Goal: Information Seeking & Learning: Learn about a topic

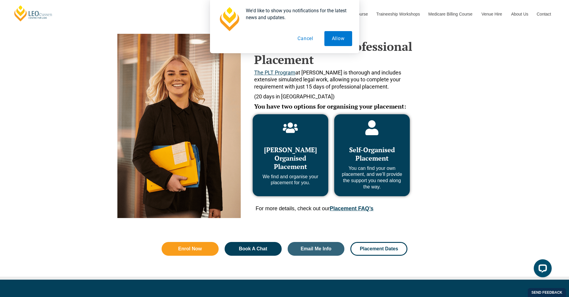
click at [349, 206] on link "Placement FAQ’s" at bounding box center [352, 208] width 44 height 6
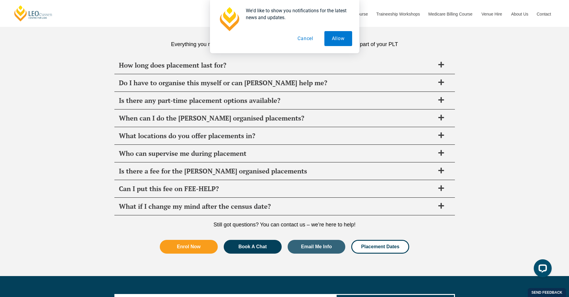
scroll to position [2110, 0]
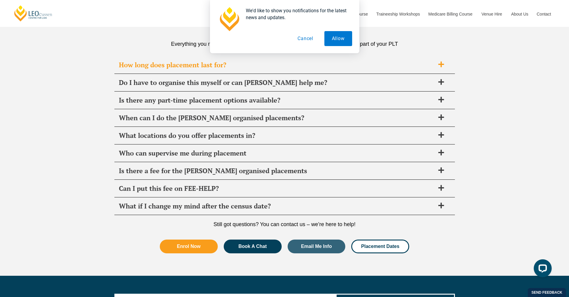
click at [229, 62] on span "How long does placement last for?" at bounding box center [277, 65] width 316 height 8
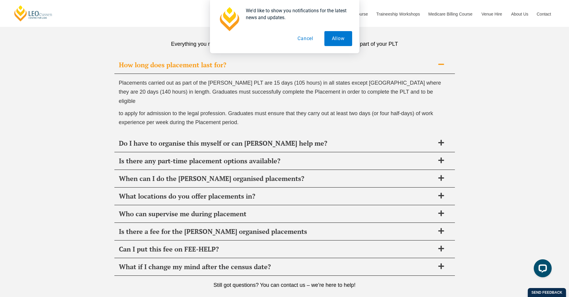
click at [229, 62] on span "How long does placement last for?" at bounding box center [277, 65] width 316 height 8
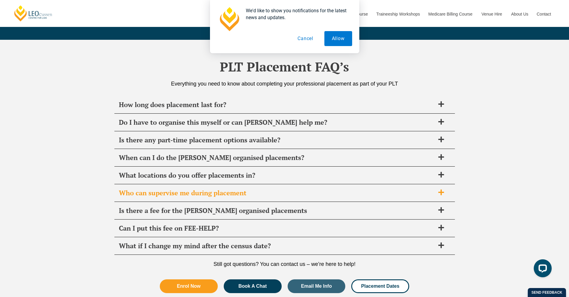
scroll to position [2070, 0]
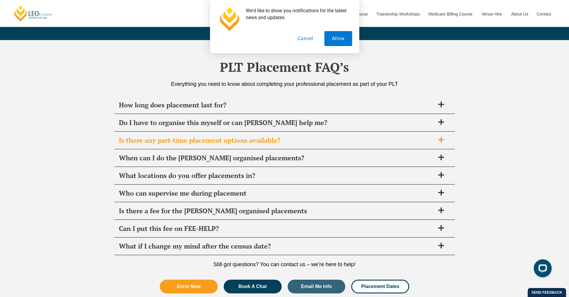
click at [202, 140] on span "Is there any part-time placement options available?" at bounding box center [277, 140] width 316 height 8
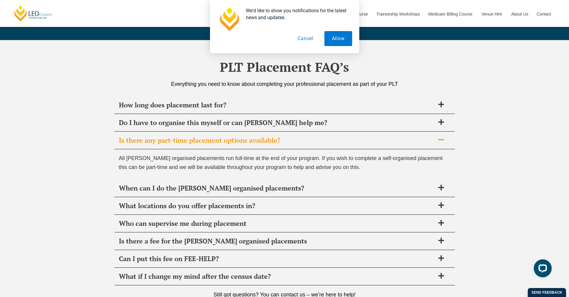
click at [202, 140] on span "Is there any part-time placement options available?" at bounding box center [277, 140] width 316 height 8
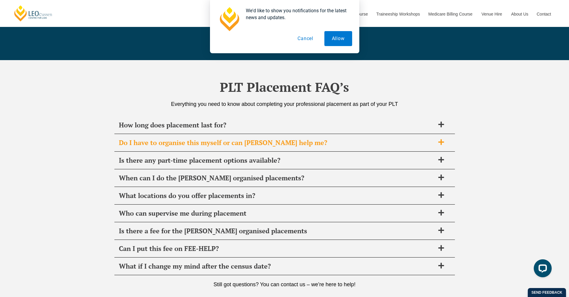
scroll to position [2050, 0]
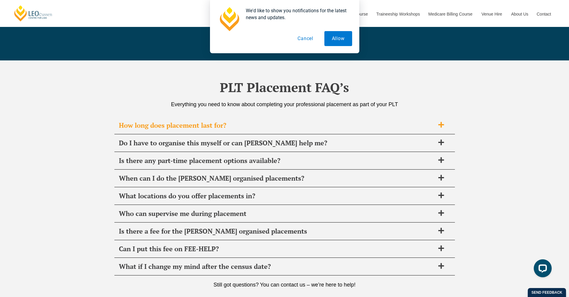
click at [216, 125] on span "How long does placement last for?" at bounding box center [277, 125] width 316 height 8
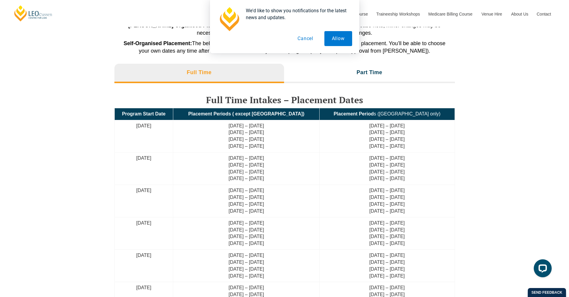
scroll to position [1316, 0]
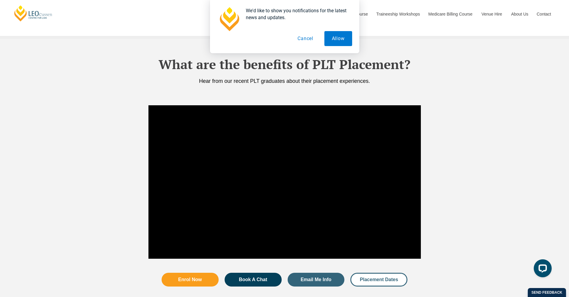
click at [373, 277] on span "Placement Dates" at bounding box center [379, 279] width 38 height 5
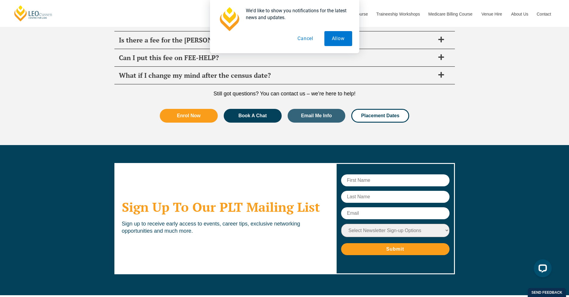
scroll to position [2397, 0]
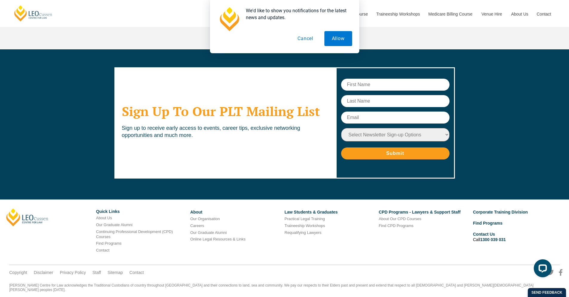
click at [307, 36] on button "Cancel" at bounding box center [305, 38] width 31 height 15
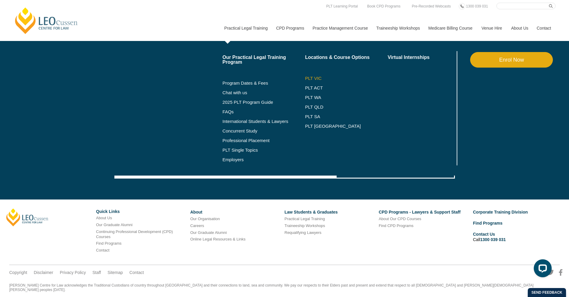
click at [314, 77] on link "PLT VIC" at bounding box center [346, 78] width 83 height 5
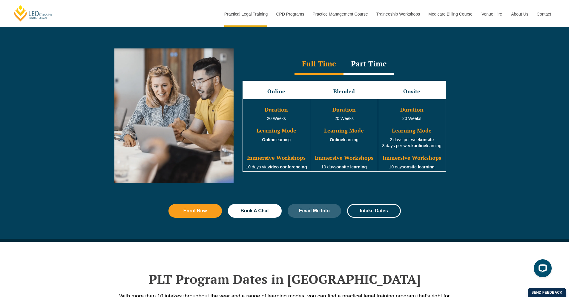
scroll to position [537, 0]
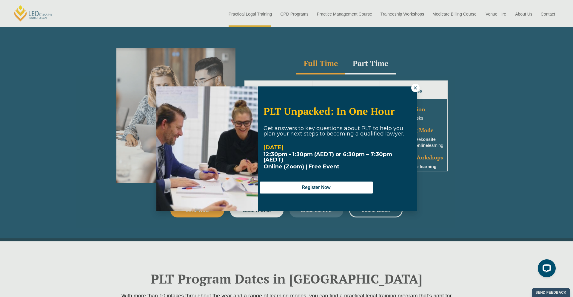
click at [415, 90] on icon at bounding box center [415, 87] width 5 height 5
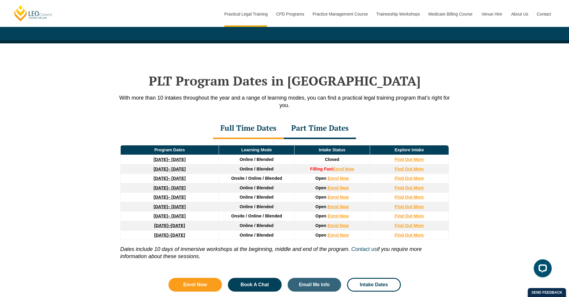
scroll to position [735, 0]
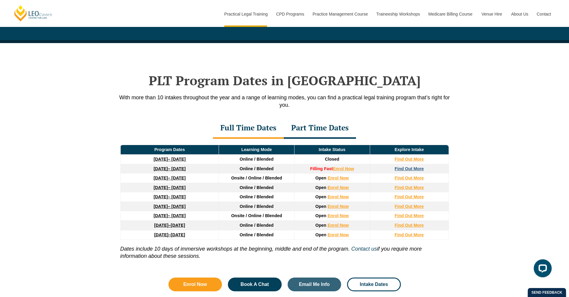
click at [396, 169] on strong "Find Out More" at bounding box center [409, 168] width 29 height 5
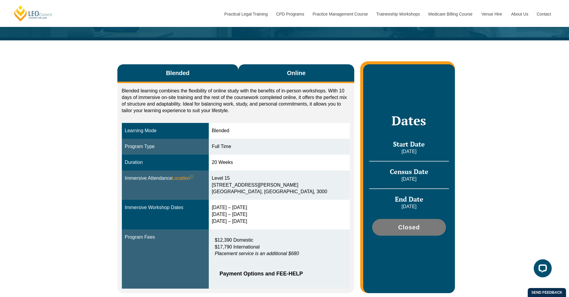
click at [305, 82] on button "Online" at bounding box center [296, 73] width 116 height 19
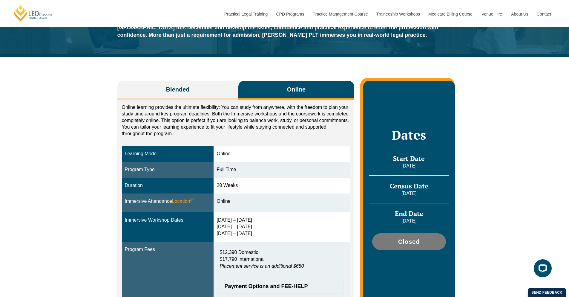
scroll to position [53, 0]
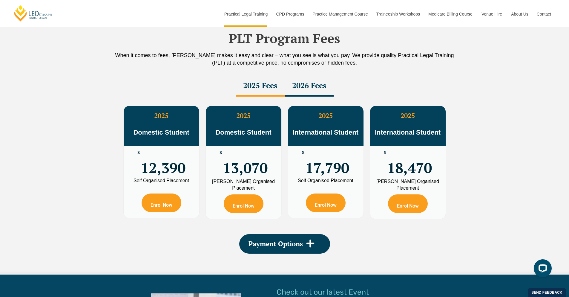
scroll to position [1051, 0]
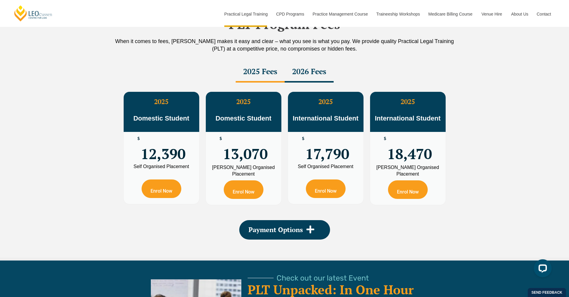
click at [308, 78] on div "2026 Fees" at bounding box center [309, 72] width 49 height 21
click at [260, 72] on div "2025 Fees" at bounding box center [260, 72] width 49 height 21
click at [317, 70] on div "2026 Fees" at bounding box center [309, 72] width 49 height 21
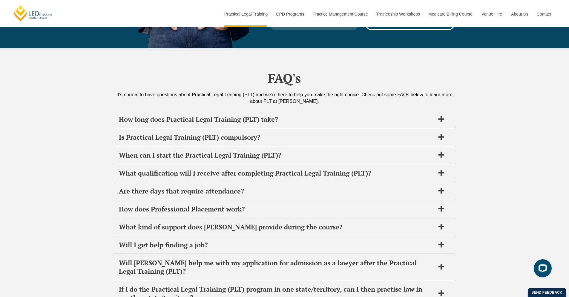
scroll to position [2783, 0]
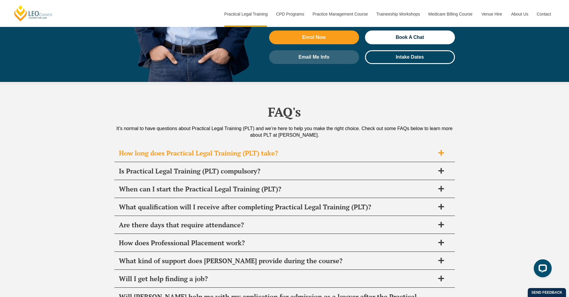
click at [180, 149] on h2 "How long does Practical Legal Training (PLT) take?" at bounding box center [277, 153] width 316 height 8
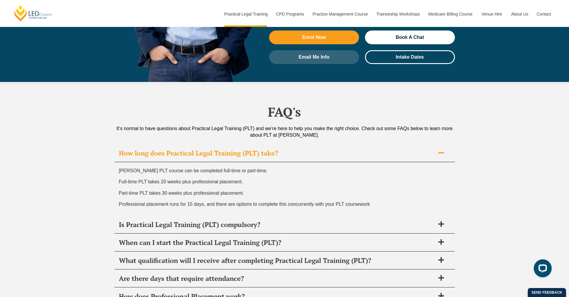
click at [180, 149] on h2 "How long does Practical Legal Training (PLT) take?" at bounding box center [277, 153] width 316 height 8
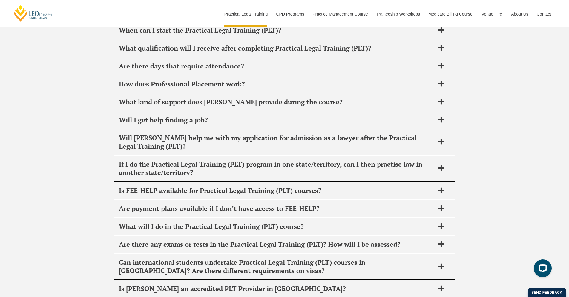
scroll to position [2962, 0]
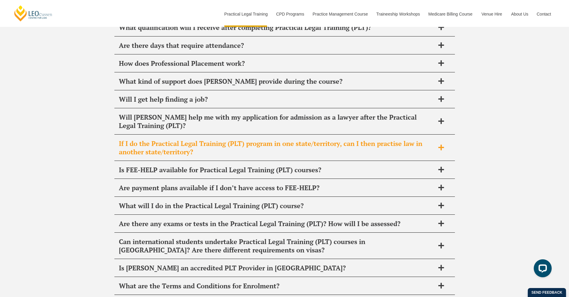
click at [170, 139] on h2 "If I do the Practical Legal Training (PLT) program in one state/territory, can …" at bounding box center [277, 147] width 316 height 17
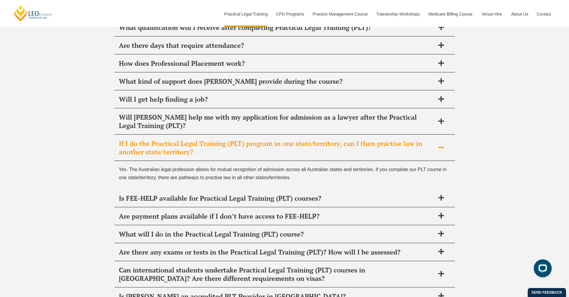
click at [170, 139] on h2 "If I do the Practical Legal Training (PLT) program in one state/territory, can …" at bounding box center [277, 147] width 316 height 17
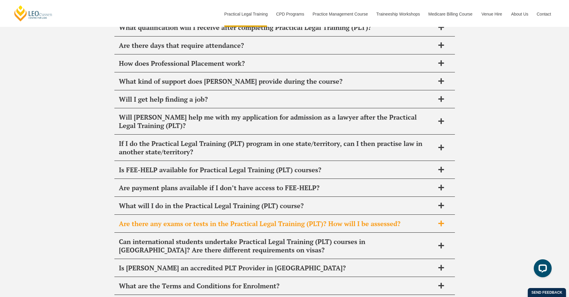
click at [146, 219] on h2 "Are there any exams or tests in the Practical Legal Training (PLT)? How will I …" at bounding box center [277, 223] width 316 height 8
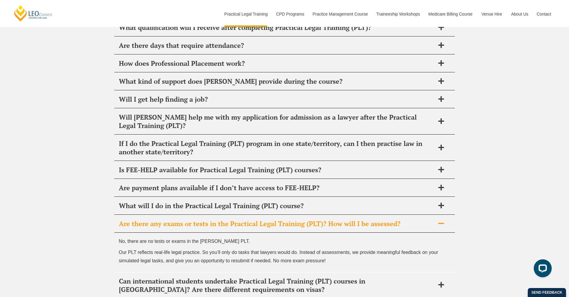
click at [146, 219] on h2 "Are there any exams or tests in the Practical Legal Training (PLT)? How will I …" at bounding box center [277, 223] width 316 height 8
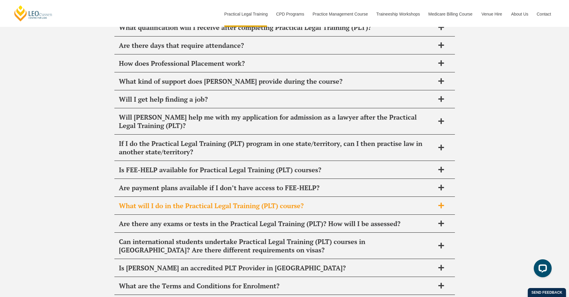
click at [143, 201] on h2 "What will I do in the Practical Legal Training (PLT) course?" at bounding box center [277, 205] width 316 height 8
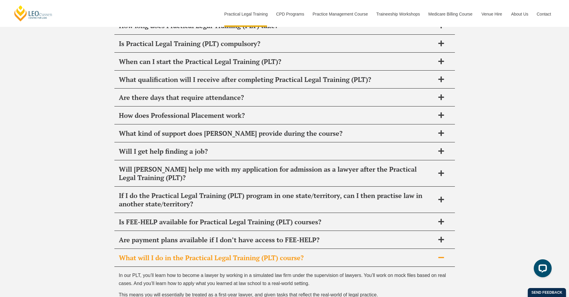
scroll to position [2902, 0]
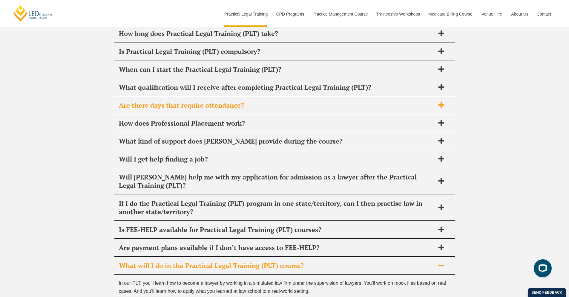
click at [146, 101] on h2 "Are there days that require attendance?" at bounding box center [277, 105] width 316 height 8
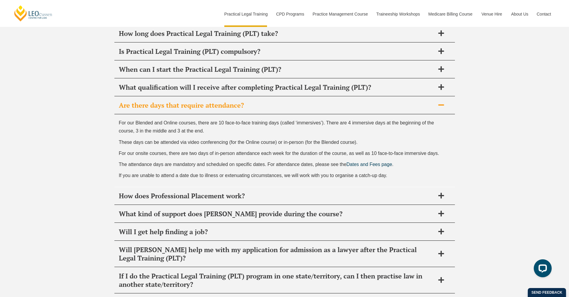
click at [146, 101] on h2 "Are there days that require attendance?" at bounding box center [277, 105] width 316 height 8
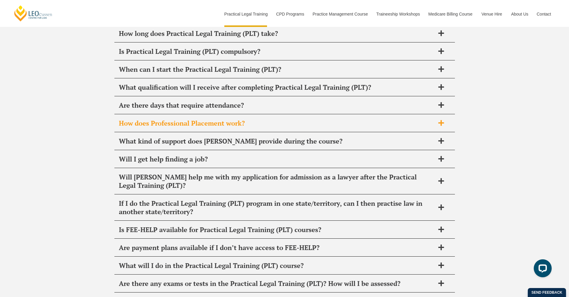
click at [144, 119] on h2 "How does Professional Placement work?" at bounding box center [277, 123] width 316 height 8
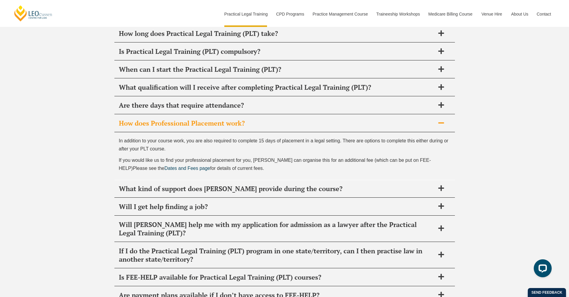
click at [144, 119] on h2 "How does Professional Placement work?" at bounding box center [277, 123] width 316 height 8
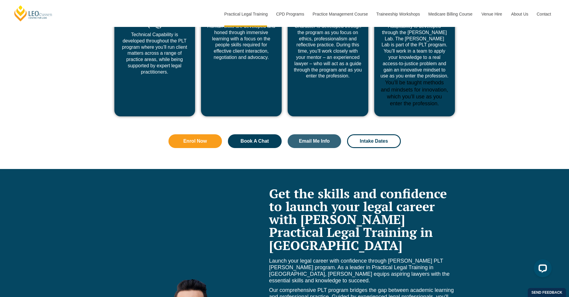
scroll to position [2245, 0]
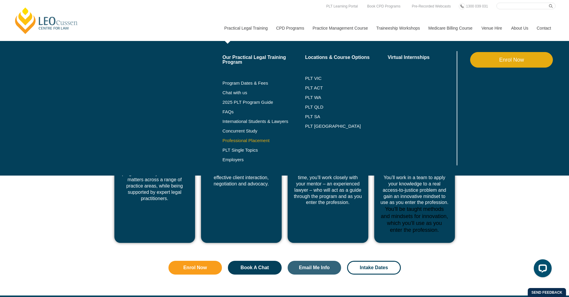
click at [243, 141] on link "Professional Placement" at bounding box center [264, 140] width 83 height 5
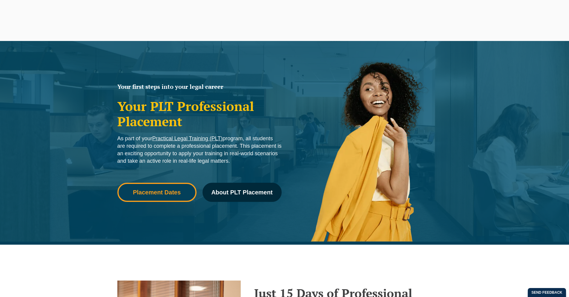
click at [174, 192] on span "Placement Dates" at bounding box center [157, 192] width 48 height 6
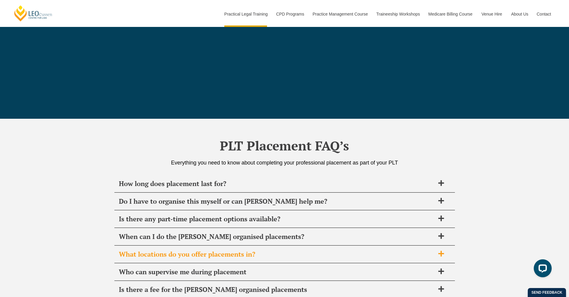
scroll to position [1987, 0]
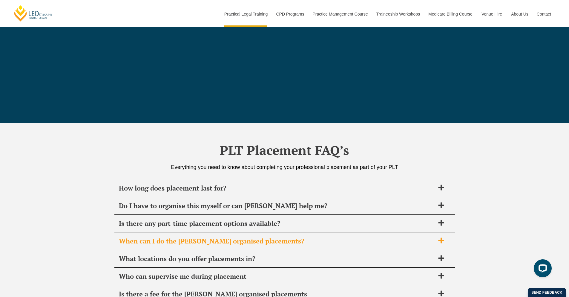
click at [164, 242] on span "When can I do the Leo Cussen organised placements?" at bounding box center [277, 241] width 316 height 8
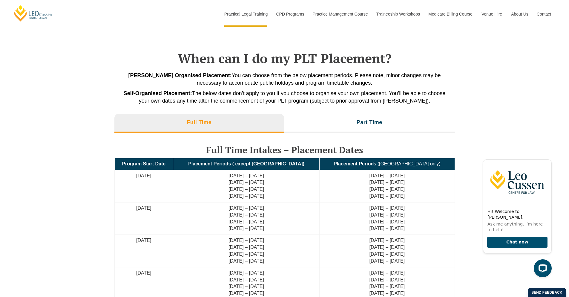
scroll to position [1270, 0]
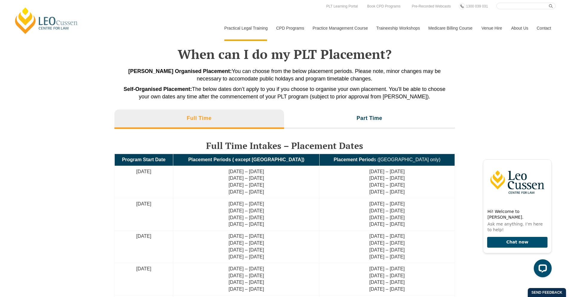
click at [549, 15] on link "Contact" at bounding box center [543, 28] width 23 height 26
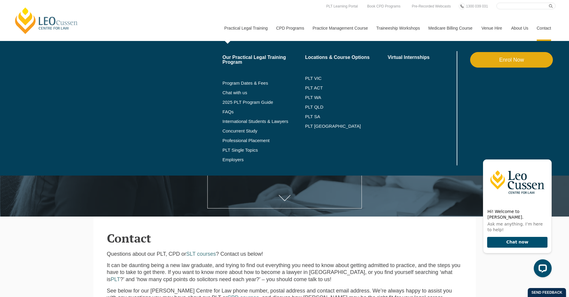
click at [307, 75] on li "PLT VIC" at bounding box center [346, 78] width 83 height 10
click at [309, 79] on link "PLT VIC" at bounding box center [346, 78] width 83 height 5
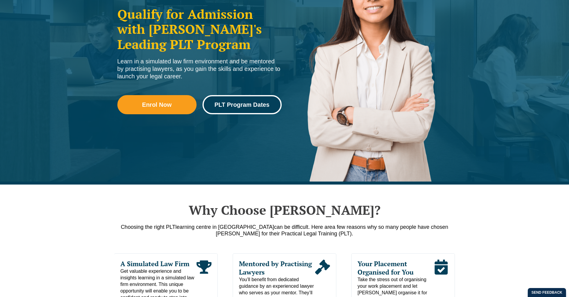
click at [248, 106] on span "PLT Program Dates" at bounding box center [241, 105] width 55 height 6
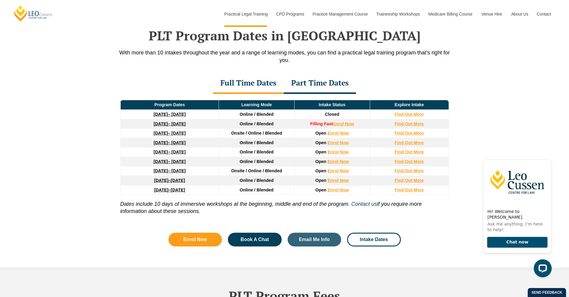
drag, startPoint x: 162, startPoint y: 133, endPoint x: 77, endPoint y: 137, distance: 84.9
click at [74, 137] on div "PLT Program Dates in [GEOGRAPHIC_DATA] With more than 10 intakes throughout the…" at bounding box center [284, 134] width 569 height 272
click at [177, 135] on link "27 January 2026 – 12 June 2026" at bounding box center [170, 133] width 32 height 5
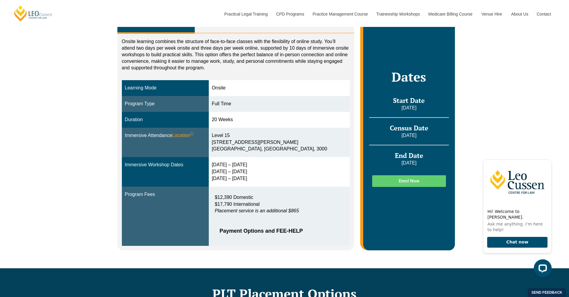
drag, startPoint x: 0, startPoint y: 0, endPoint x: 85, endPoint y: 189, distance: 207.4
click at [85, 189] on div "Onsite Blended Online Onsite learning combines the structure of face-to-face cl…" at bounding box center [284, 129] width 569 height 277
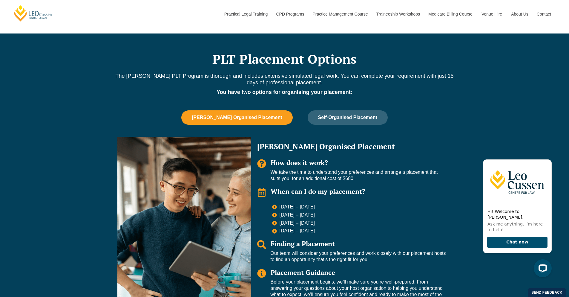
scroll to position [418, 0]
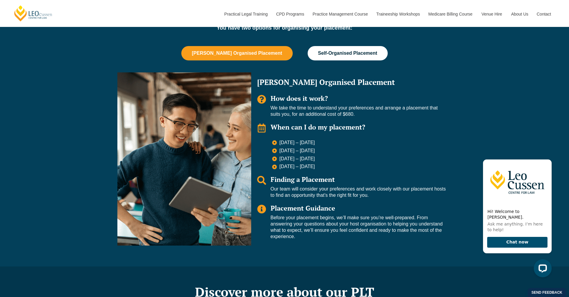
click at [356, 51] on span "Self-Organised Placement" at bounding box center [347, 52] width 59 height 5
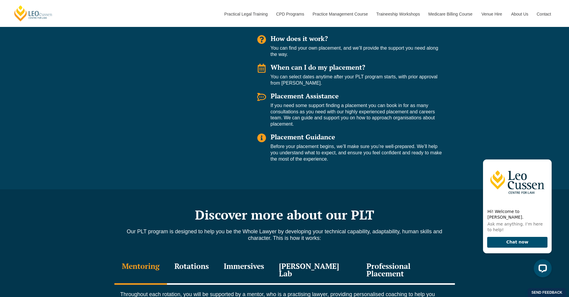
scroll to position [597, 0]
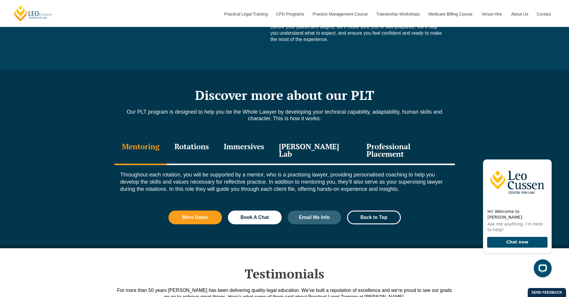
click at [392, 151] on div "Professional Placement" at bounding box center [407, 150] width 96 height 28
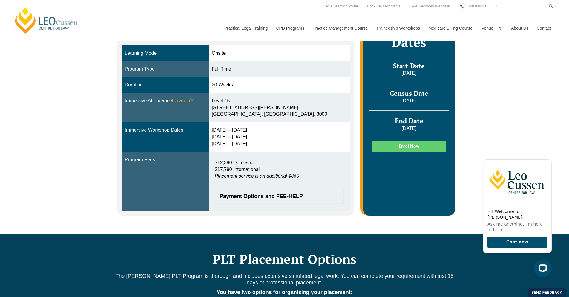
scroll to position [119, 0]
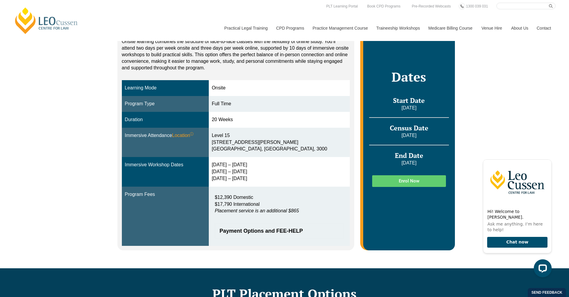
click at [5, 46] on div "Onsite Blended Online Onsite learning combines the structure of face-to-face cl…" at bounding box center [284, 129] width 569 height 277
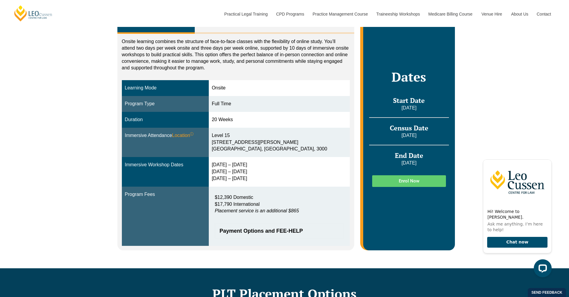
scroll to position [60, 0]
